Goal: Task Accomplishment & Management: Manage account settings

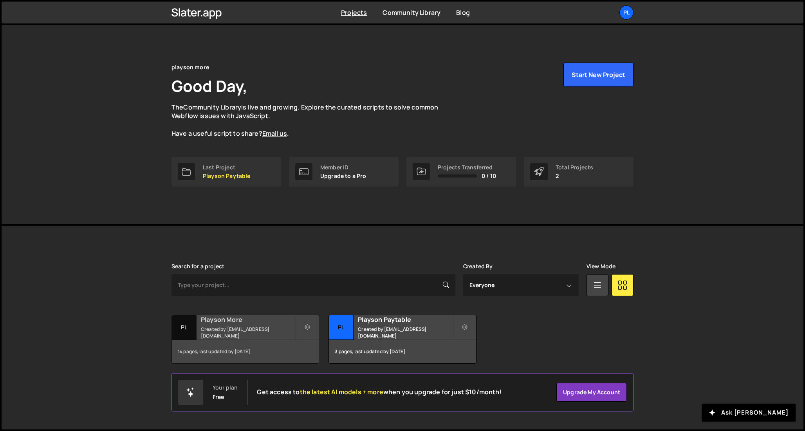
click at [248, 328] on div "Playson More Created by marketing@playson.com" at bounding box center [245, 327] width 147 height 24
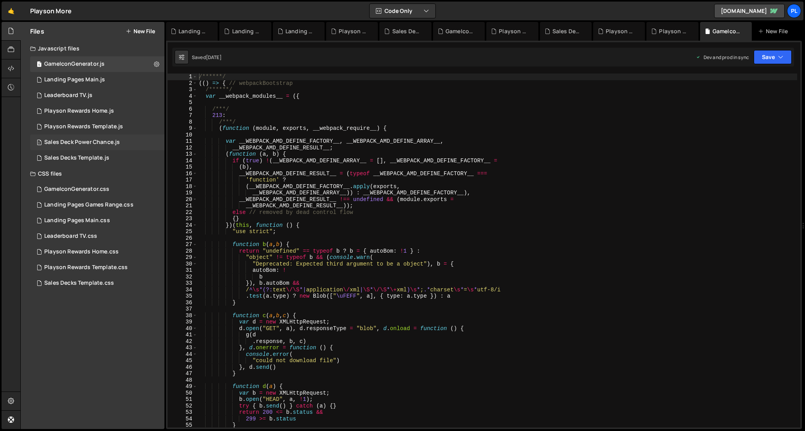
click at [105, 146] on div "Sales Deck Power Chance.js" at bounding box center [82, 142] width 76 height 7
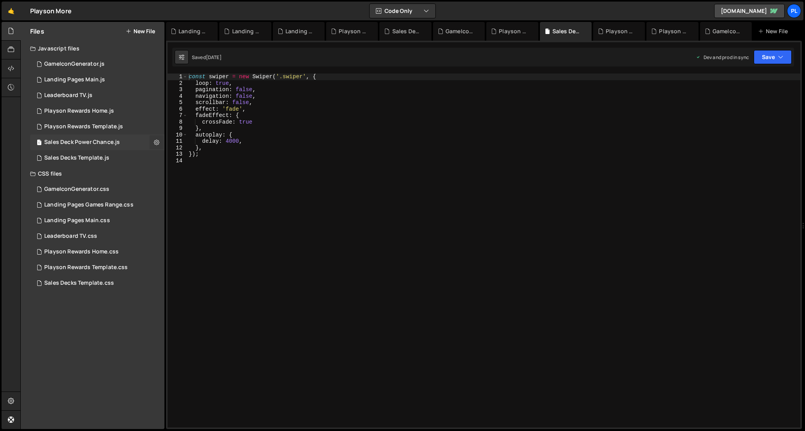
click at [157, 141] on icon at bounding box center [156, 142] width 5 height 7
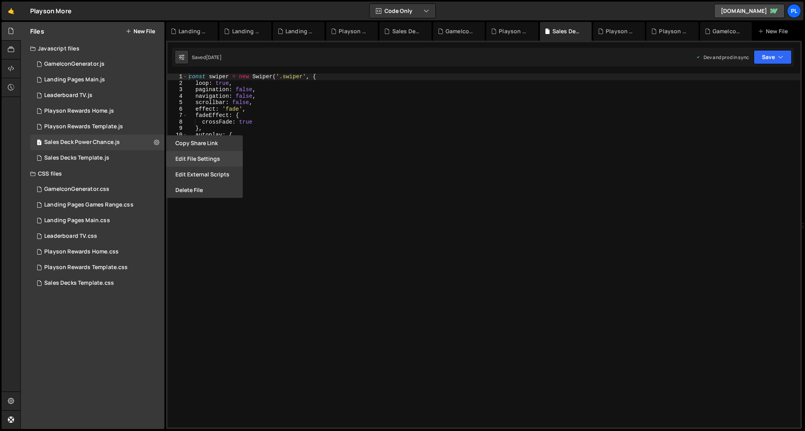
click at [217, 160] on button "Edit File Settings" at bounding box center [204, 159] width 77 height 16
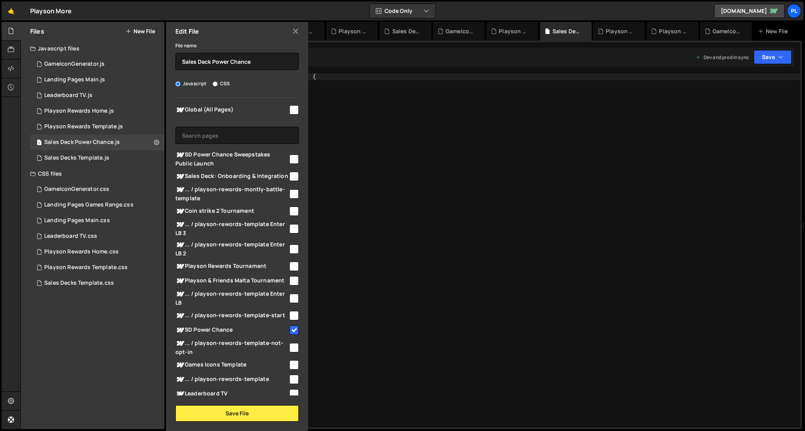
click at [292, 160] on input "checkbox" at bounding box center [293, 159] width 9 height 9
checkbox input "true"
click at [243, 414] on button "Save File" at bounding box center [236, 414] width 123 height 16
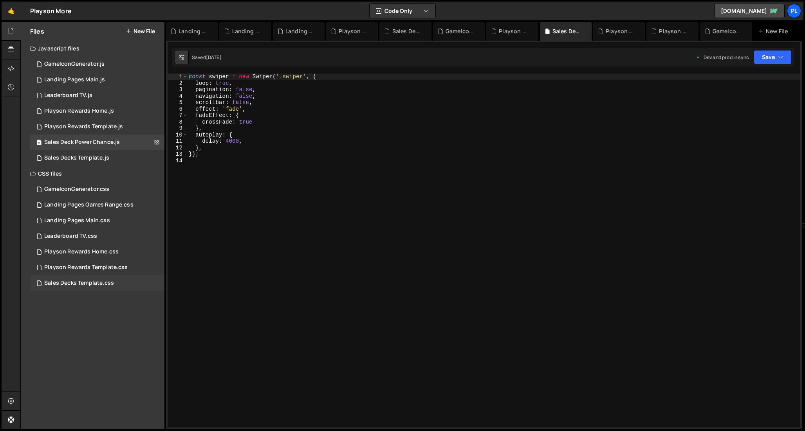
click at [145, 286] on div "Sales Decks Template.css 0" at bounding box center [97, 284] width 134 height 16
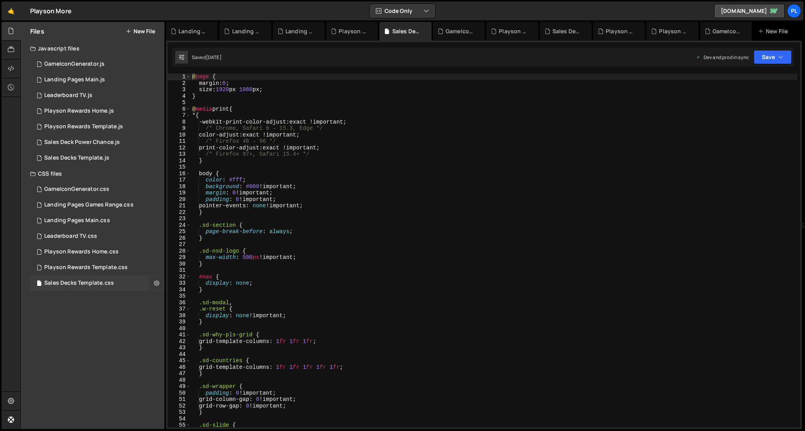
click at [155, 287] on icon at bounding box center [156, 282] width 5 height 7
type input "Sales Decks Template"
radio input "false"
radio input "true"
checkbox input "true"
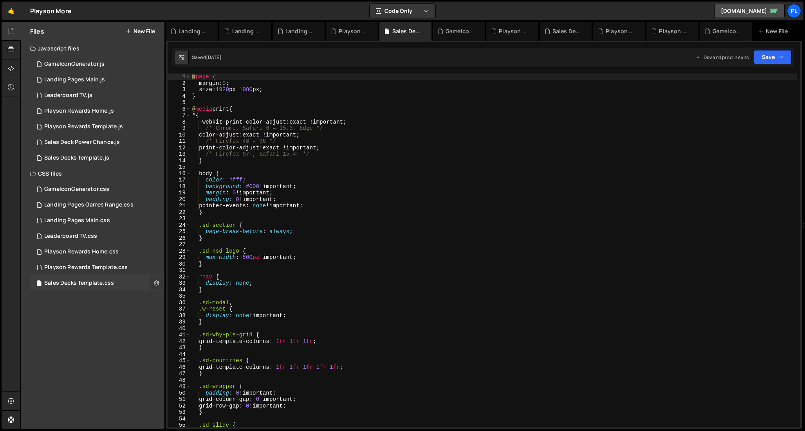
checkbox input "true"
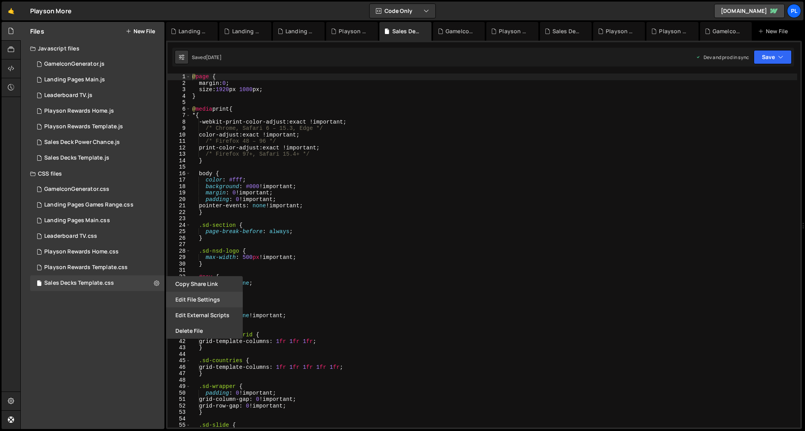
click at [204, 303] on button "Edit File Settings" at bounding box center [204, 300] width 77 height 16
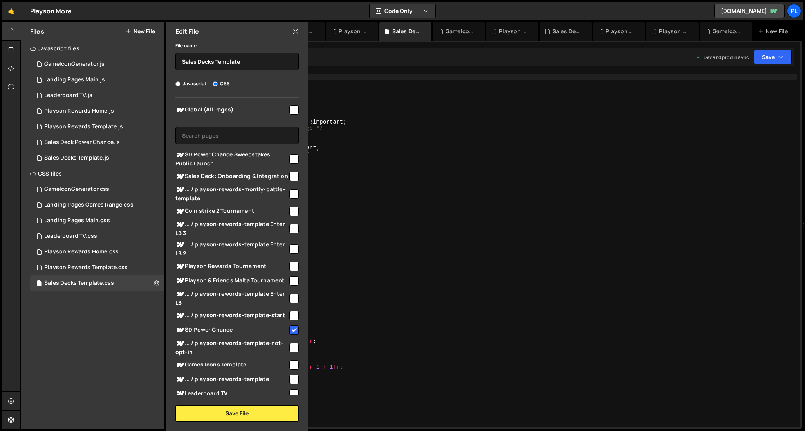
click at [290, 155] on input "checkbox" at bounding box center [293, 159] width 9 height 9
checkbox input "true"
click at [292, 179] on input "checkbox" at bounding box center [293, 176] width 9 height 9
click at [293, 179] on input "checkbox" at bounding box center [293, 176] width 9 height 9
checkbox input "false"
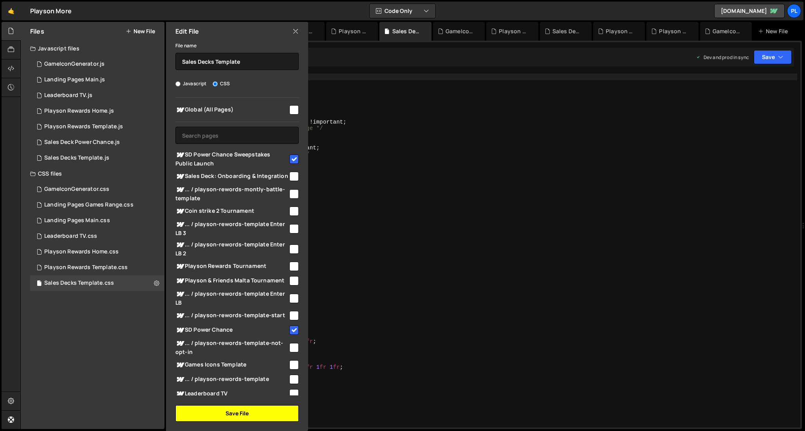
click at [256, 412] on button "Save File" at bounding box center [236, 414] width 123 height 16
